Goal: Task Accomplishment & Management: Use online tool/utility

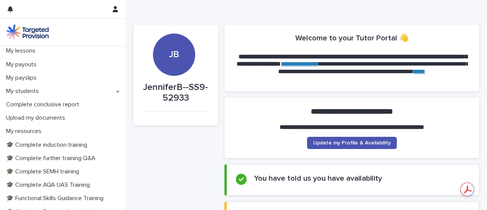
scroll to position [110, 0]
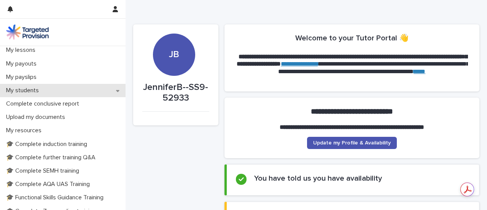
click at [77, 84] on div "My students" at bounding box center [63, 90] width 126 height 13
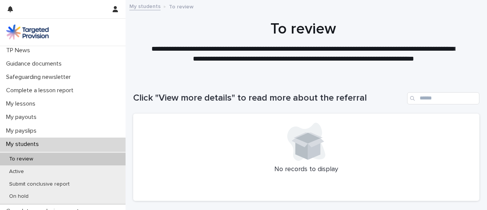
scroll to position [70, 0]
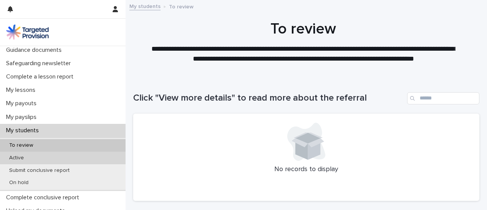
click at [80, 157] on div "Active" at bounding box center [63, 157] width 126 height 13
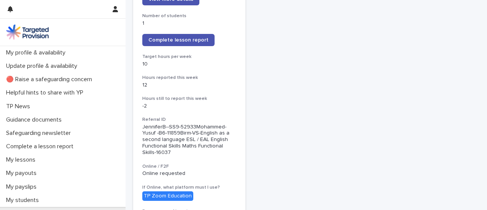
scroll to position [148, 0]
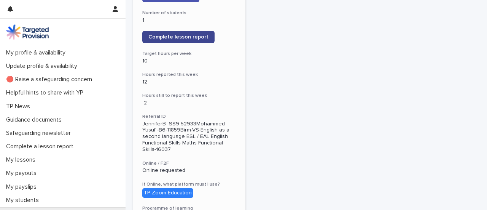
click at [188, 34] on span "Complete lesson report" at bounding box center [178, 36] width 60 height 5
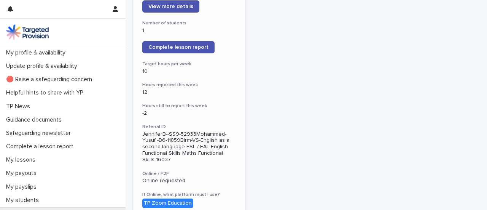
scroll to position [137, 0]
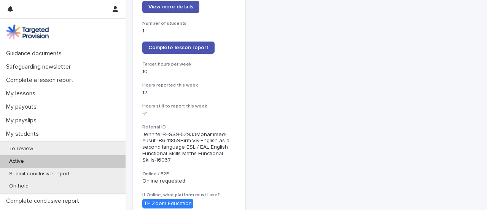
scroll to position [67, 0]
click at [68, 166] on div "Active" at bounding box center [63, 160] width 126 height 13
click at [206, 43] on link "Complete lesson report" at bounding box center [178, 47] width 72 height 12
